Goal: Navigation & Orientation: Find specific page/section

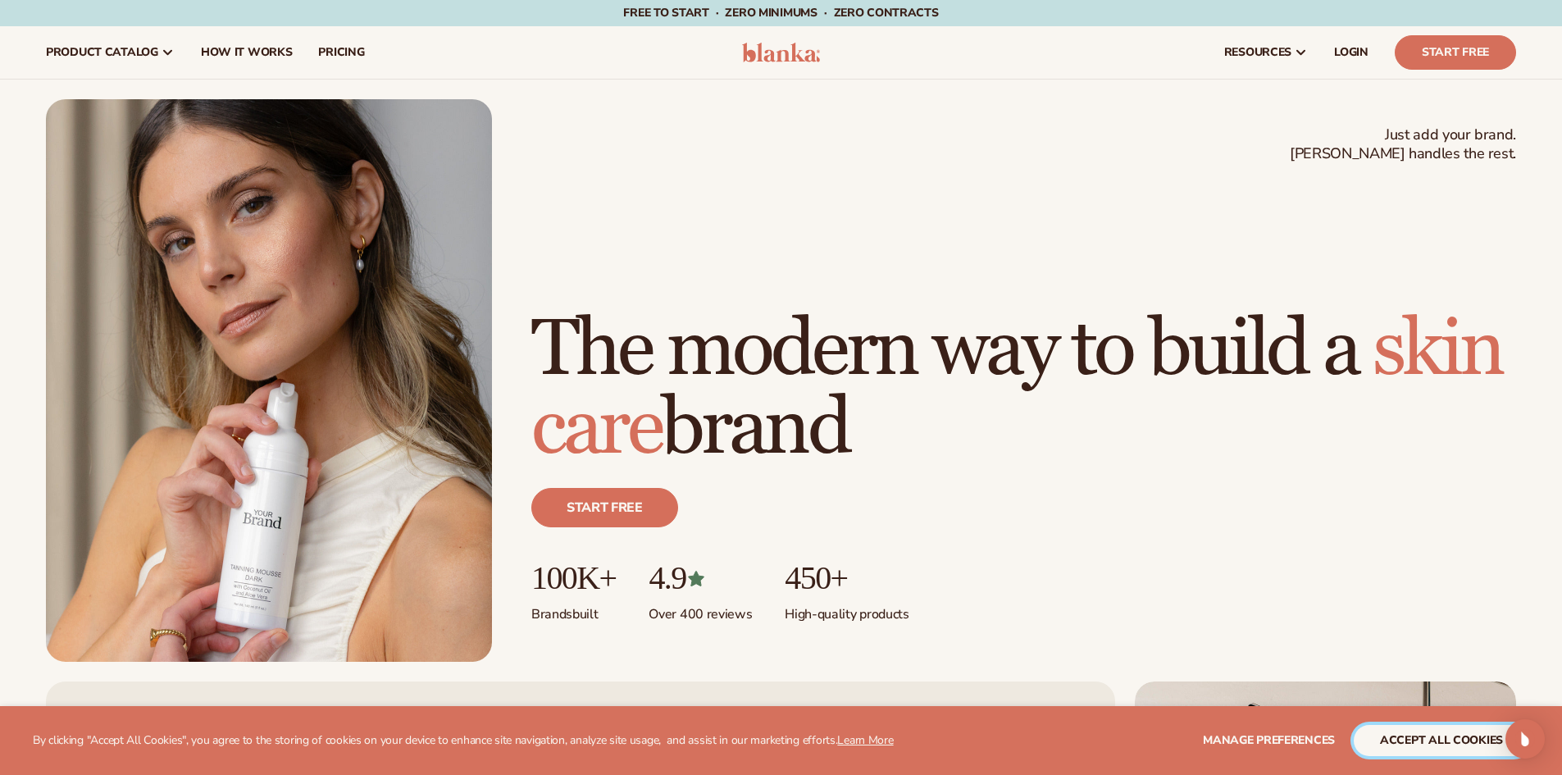
click at [1437, 747] on button "accept all cookies" at bounding box center [1442, 740] width 176 height 31
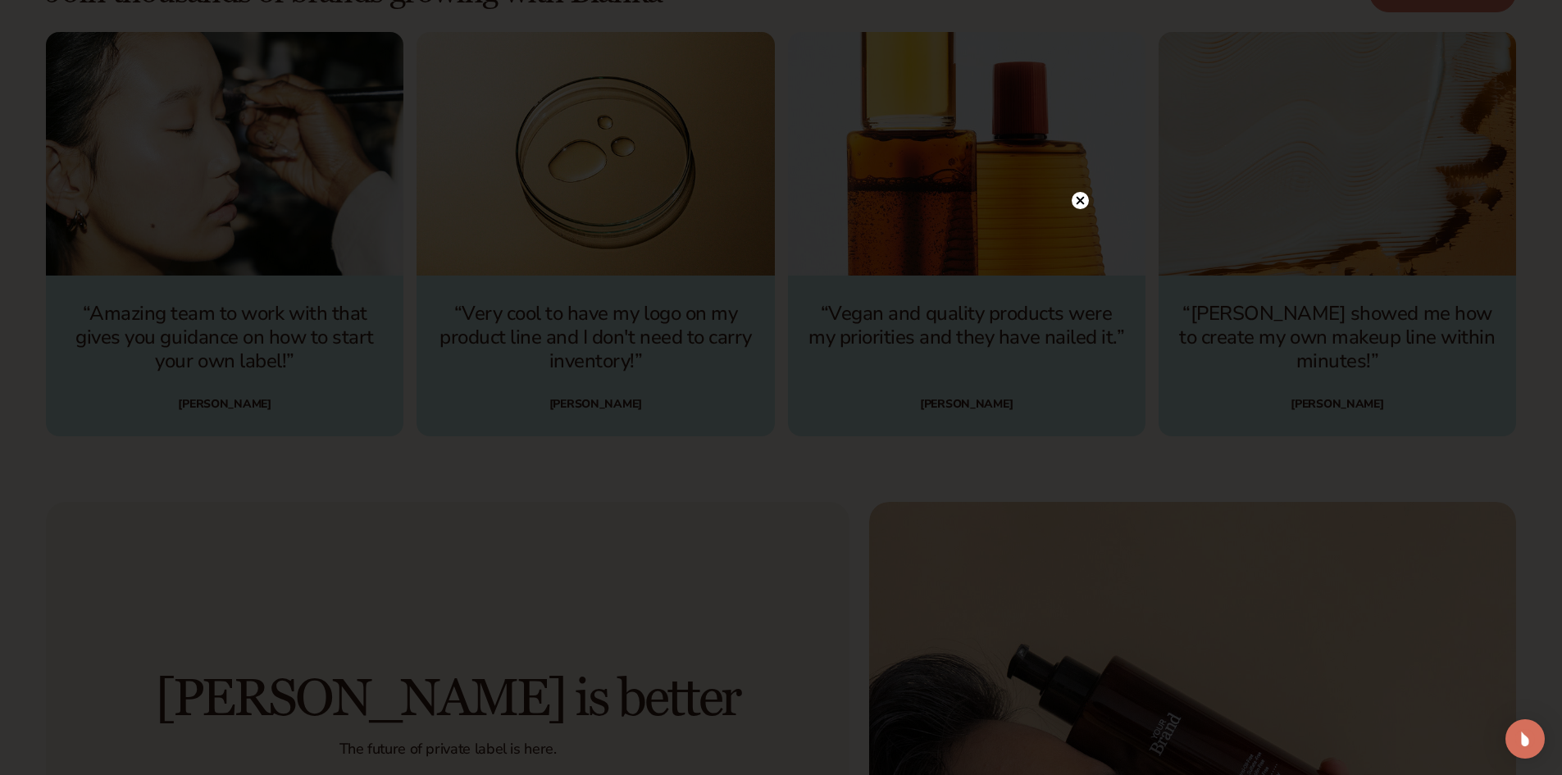
scroll to position [5167, 0]
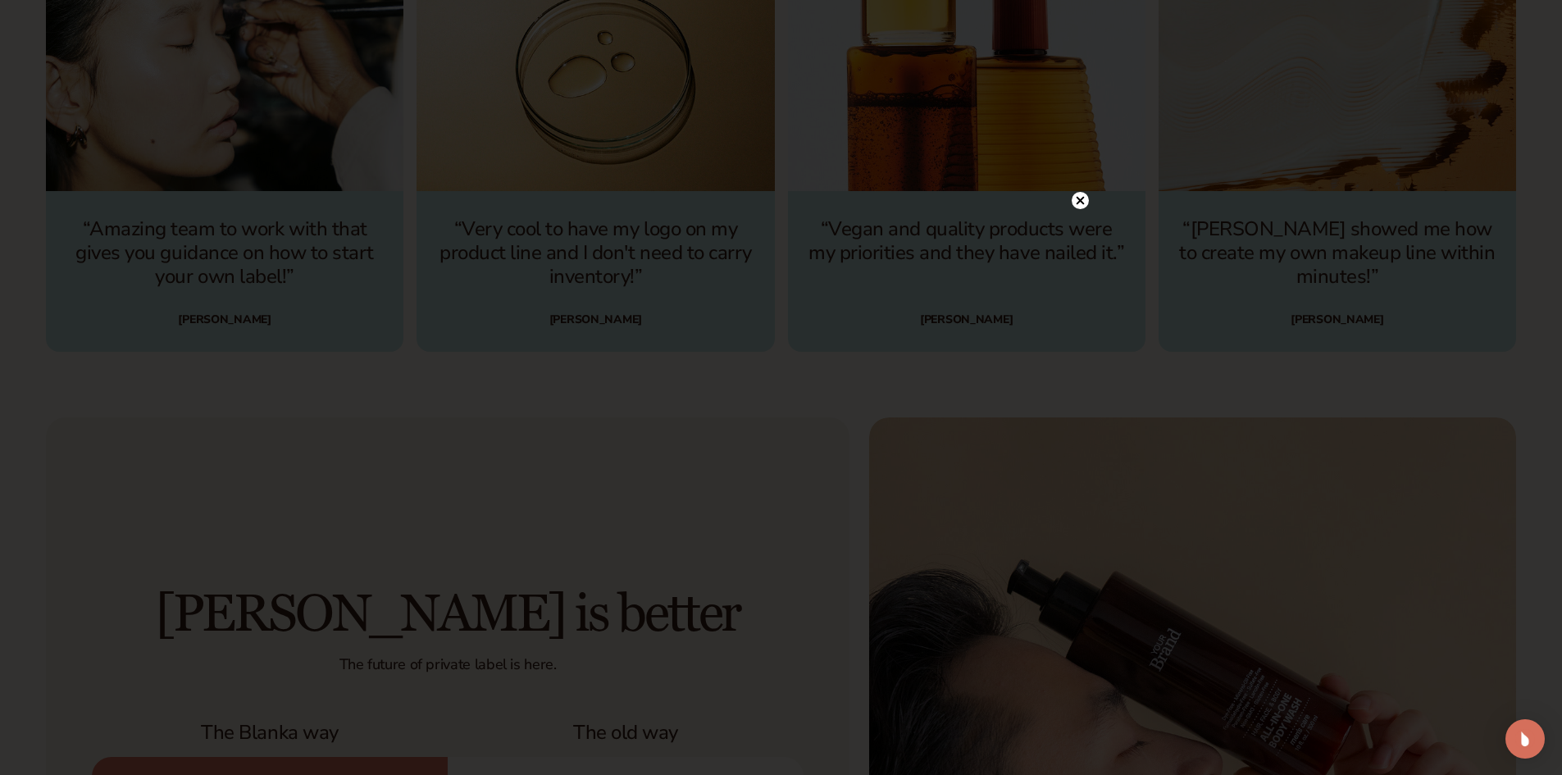
click at [1081, 202] on icon at bounding box center [1080, 201] width 8 height 8
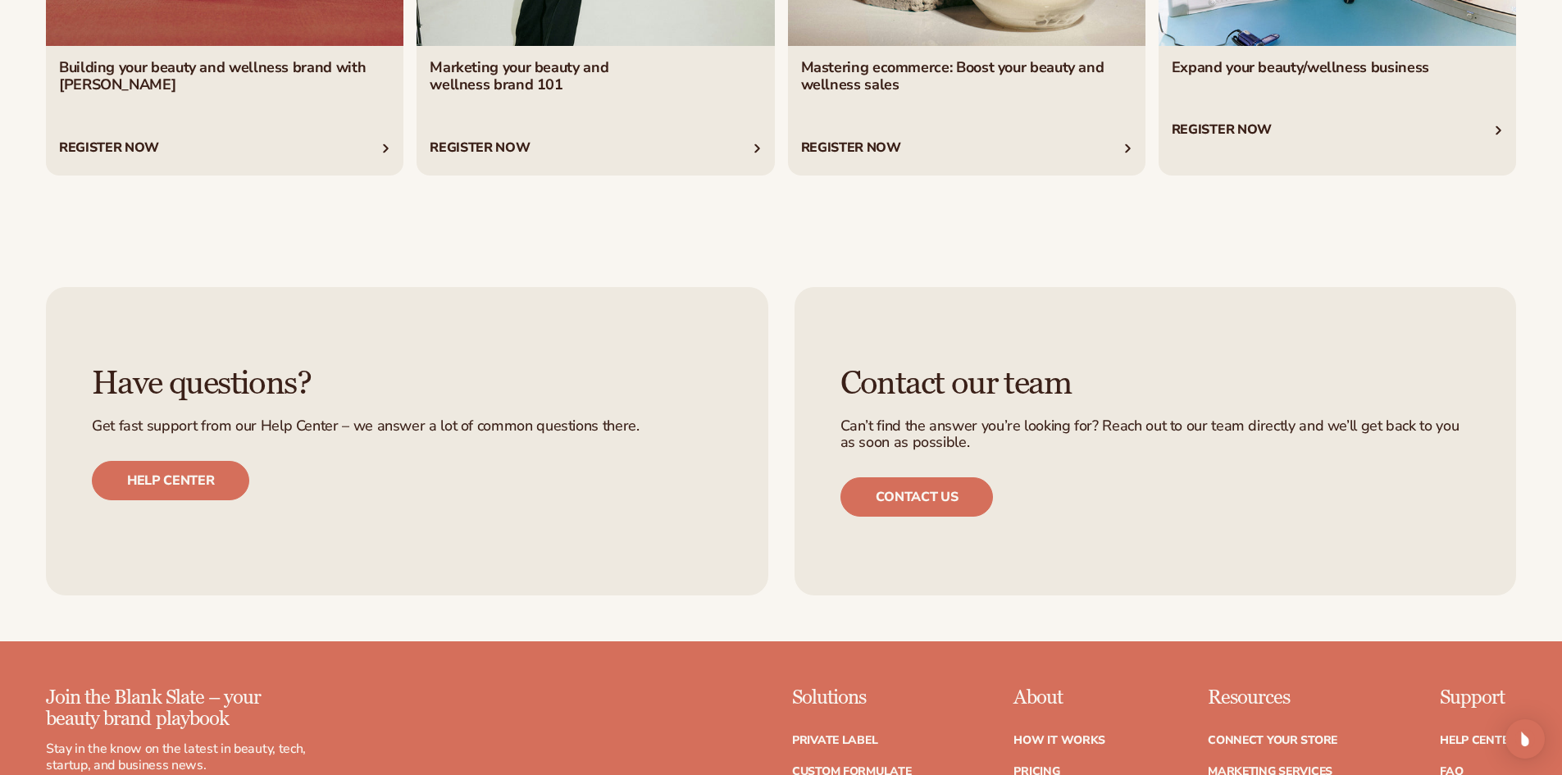
scroll to position [7217, 0]
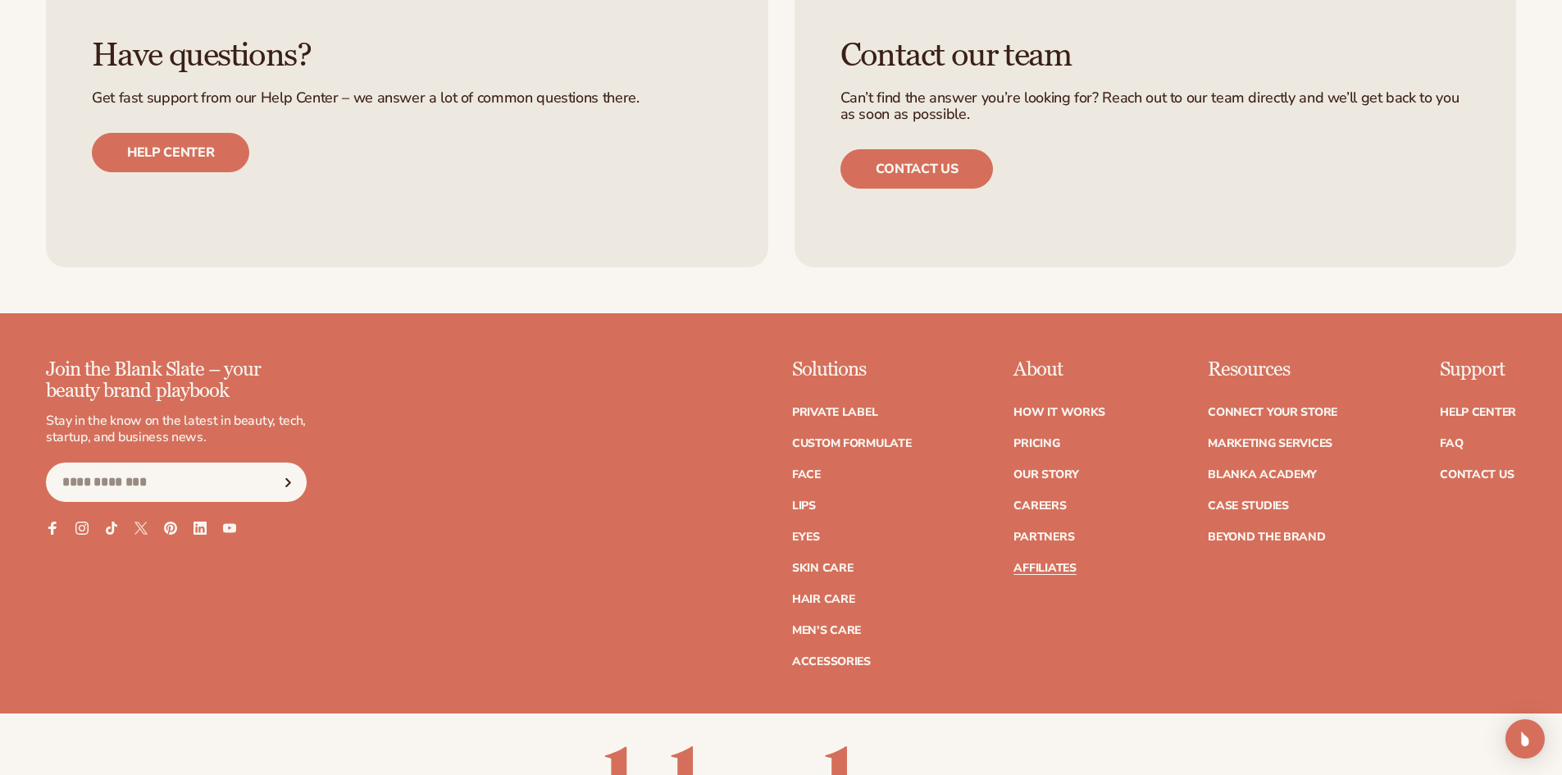
click at [1060, 568] on link "Affiliates" at bounding box center [1045, 568] width 62 height 11
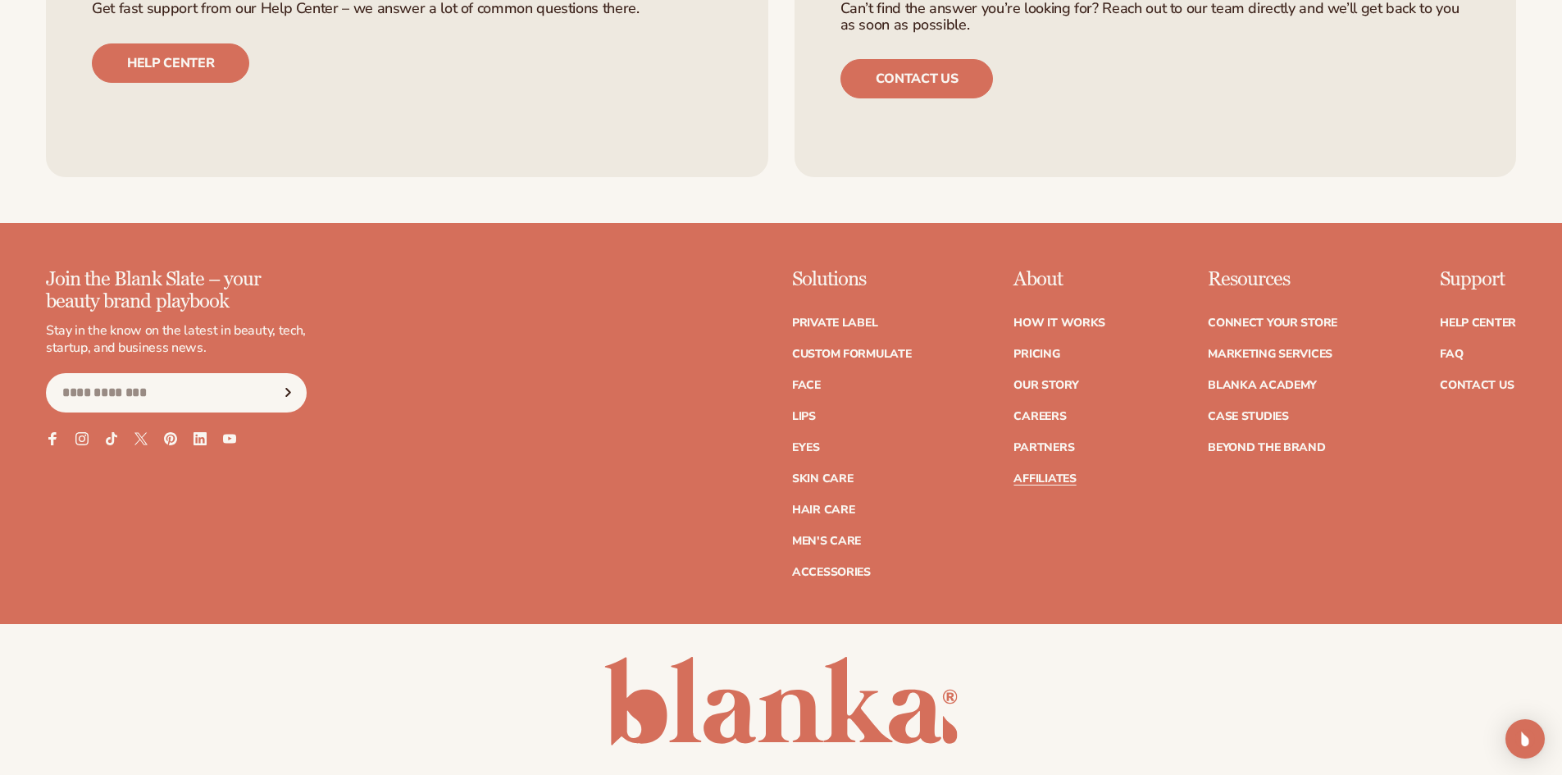
scroll to position [4675, 0]
click at [1034, 441] on link "Partners" at bounding box center [1044, 446] width 61 height 11
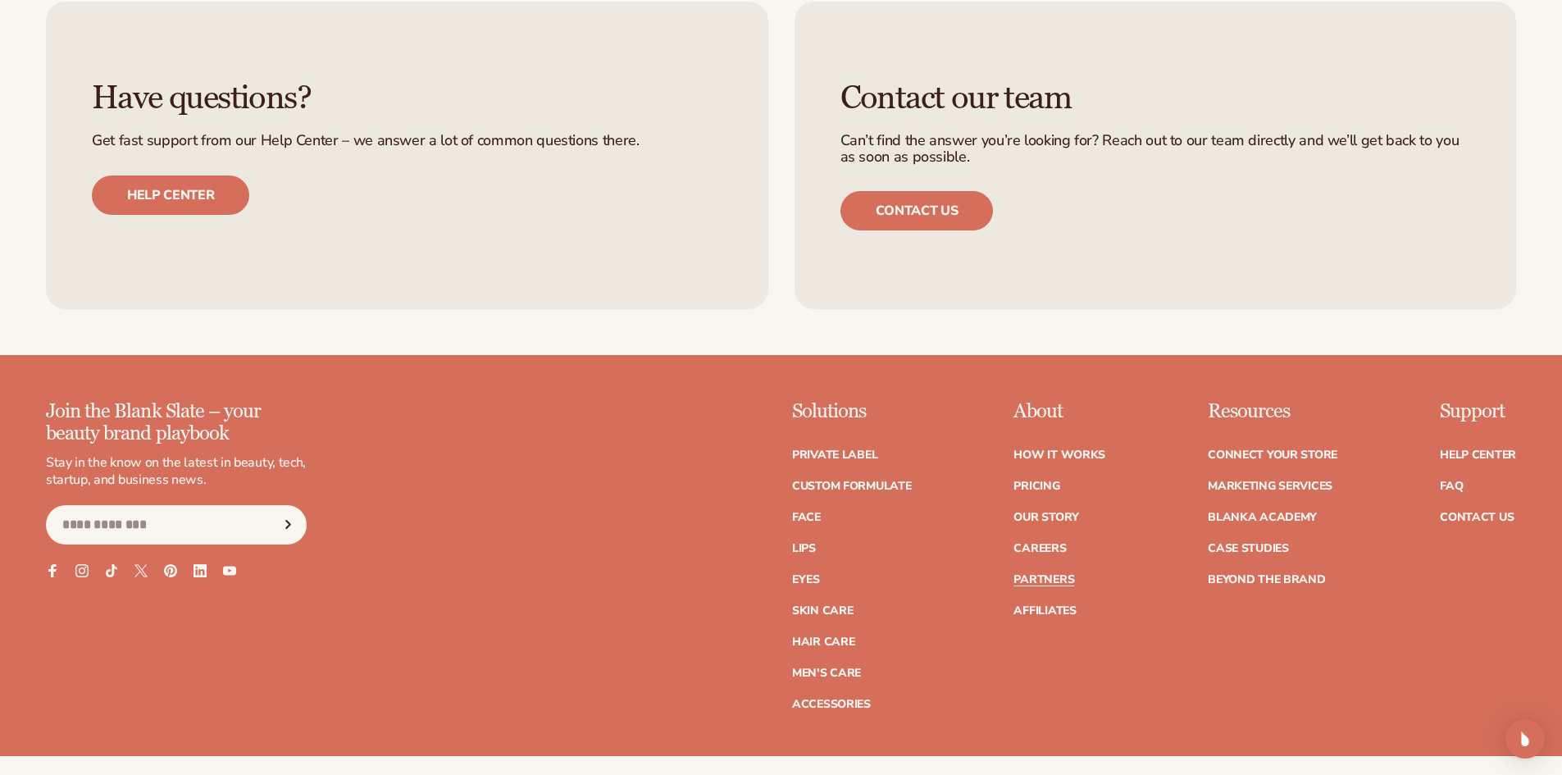
scroll to position [3034, 0]
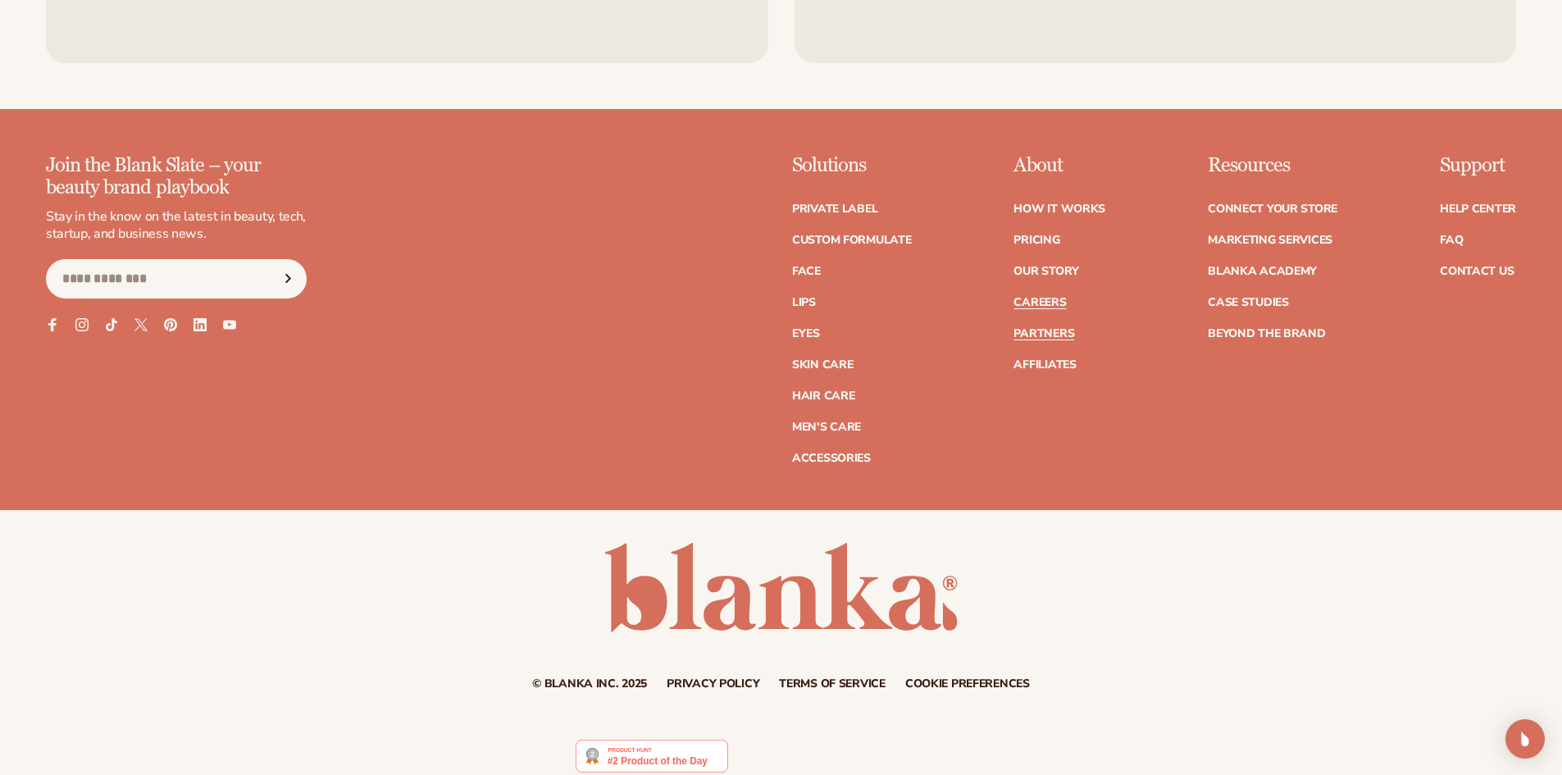
click at [1051, 299] on link "Careers" at bounding box center [1040, 302] width 52 height 11
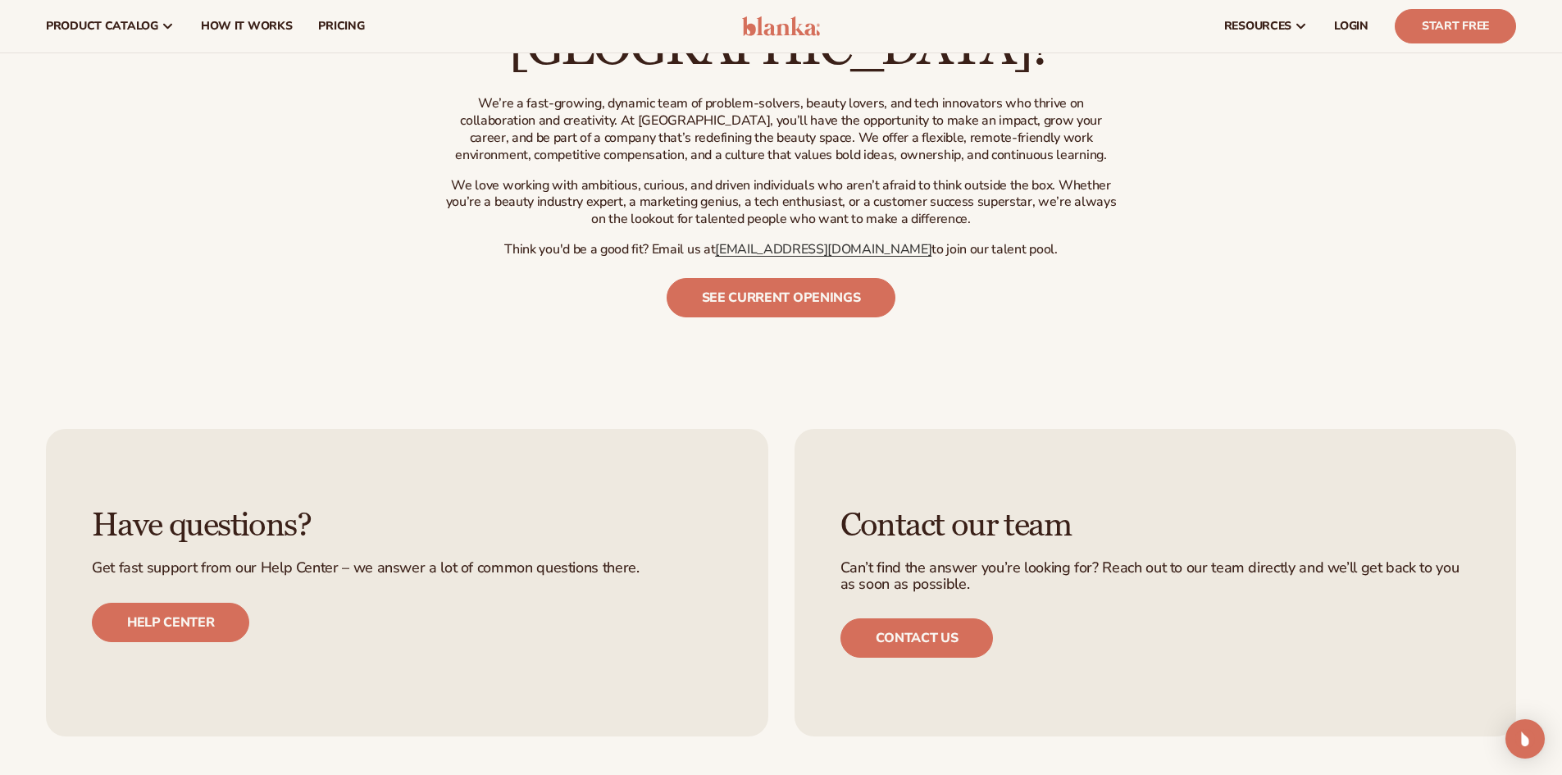
scroll to position [738, 0]
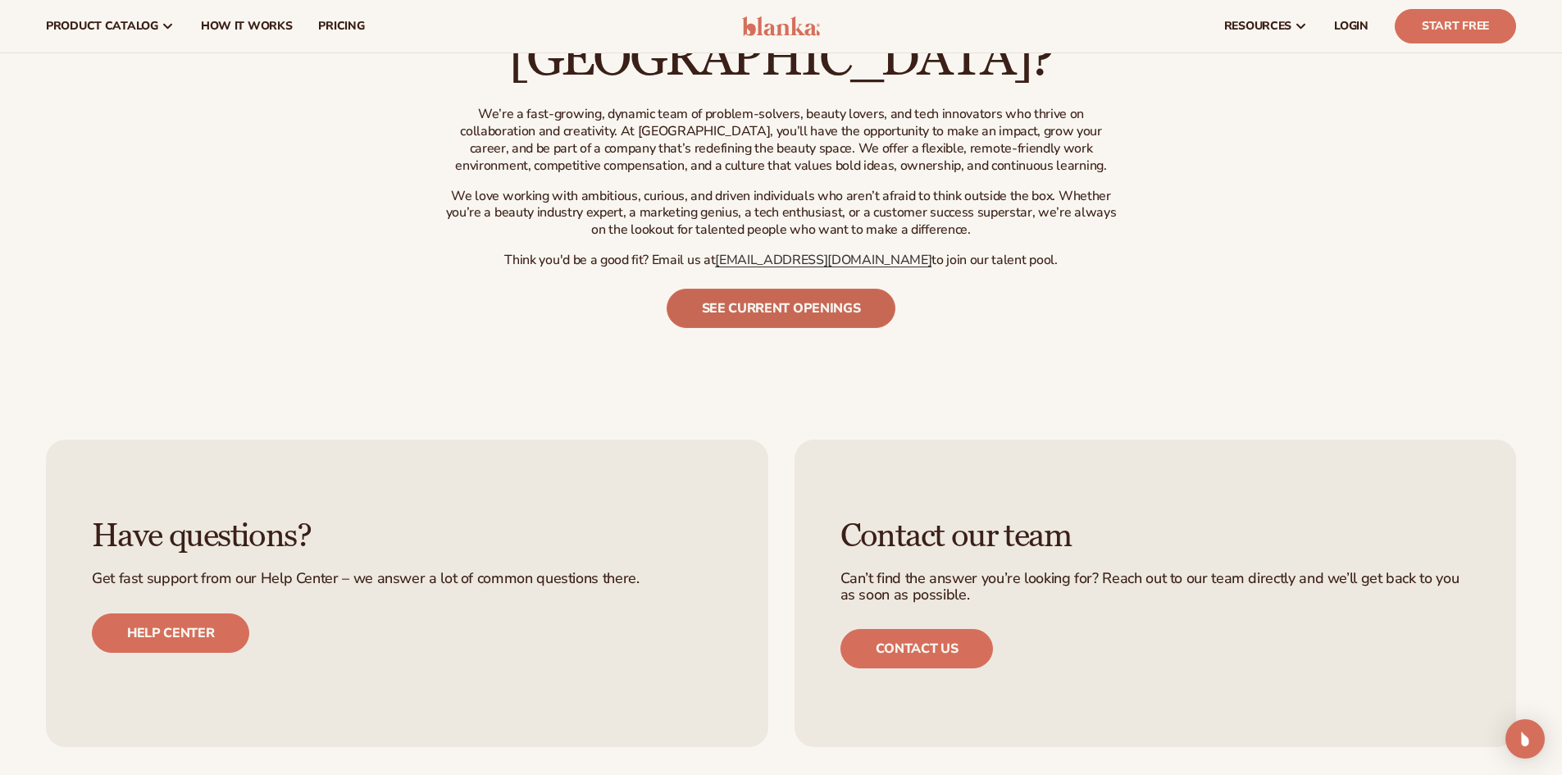
click at [786, 289] on link "See current openings" at bounding box center [782, 308] width 230 height 39
